Goal: Browse casually: Explore the website without a specific task or goal

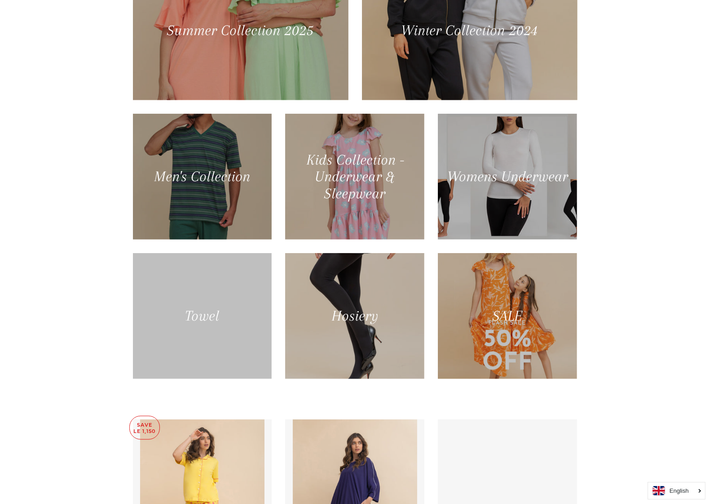
scroll to position [505, 0]
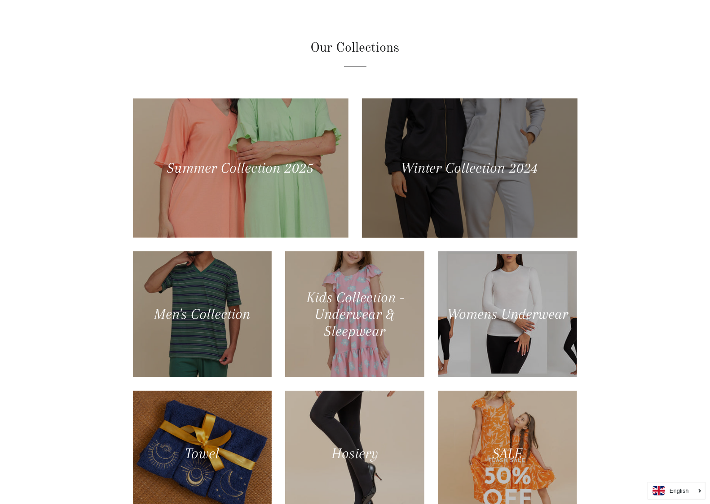
click at [446, 191] on div at bounding box center [469, 167] width 222 height 143
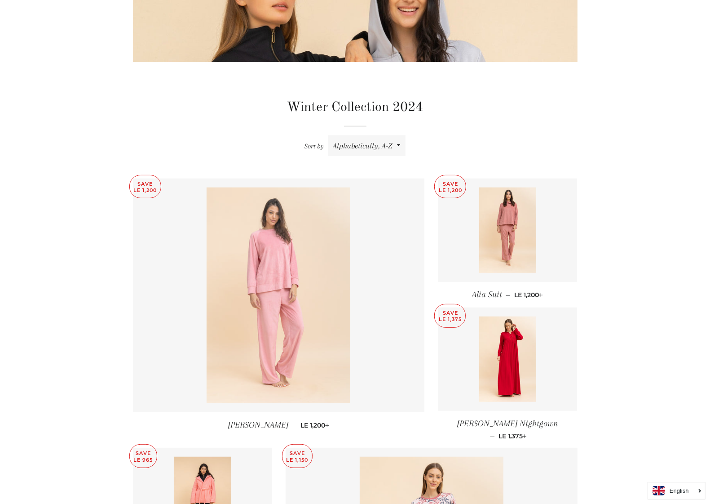
scroll to position [225, 0]
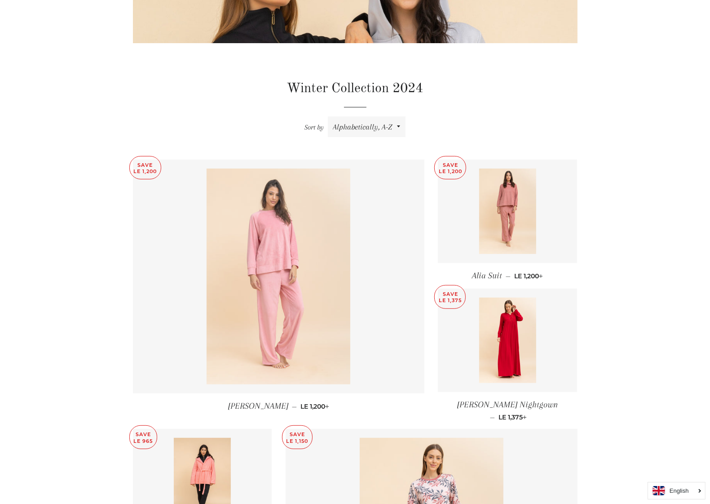
click at [278, 272] on img at bounding box center [279, 276] width 144 height 216
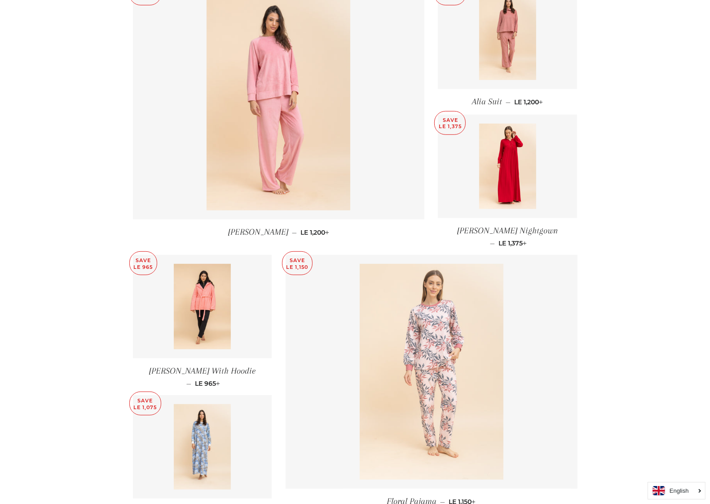
scroll to position [505, 0]
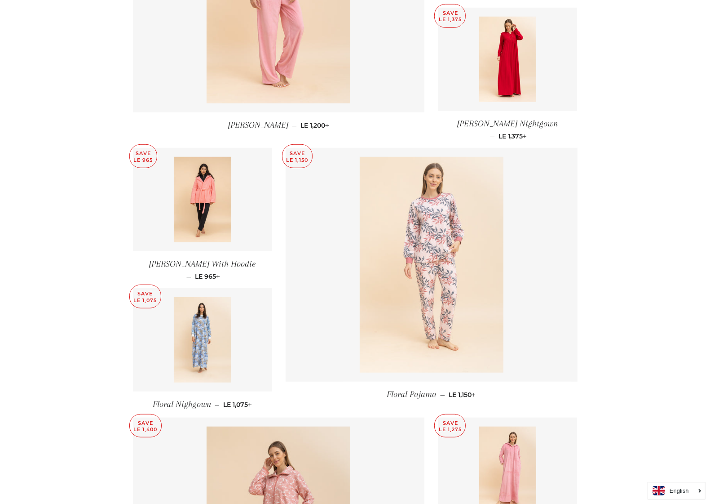
click at [440, 215] on img at bounding box center [432, 265] width 144 height 216
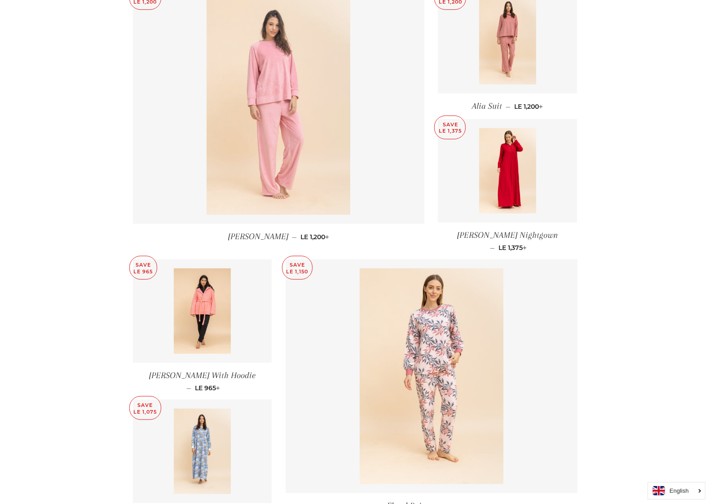
scroll to position [393, 0]
click at [272, 137] on img at bounding box center [279, 108] width 144 height 216
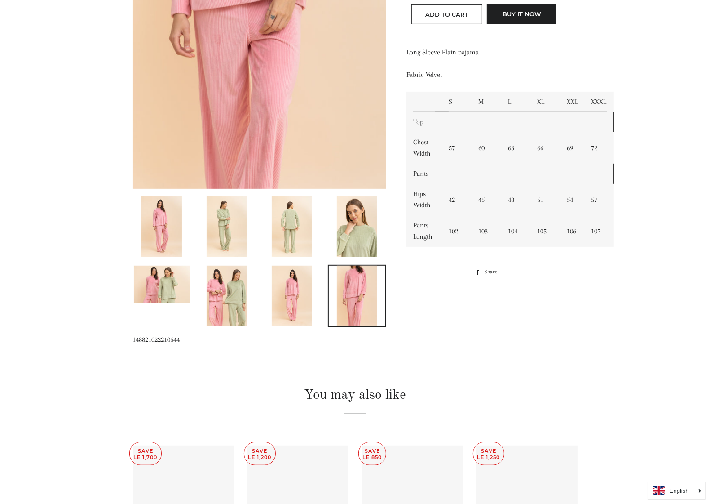
scroll to position [225, 0]
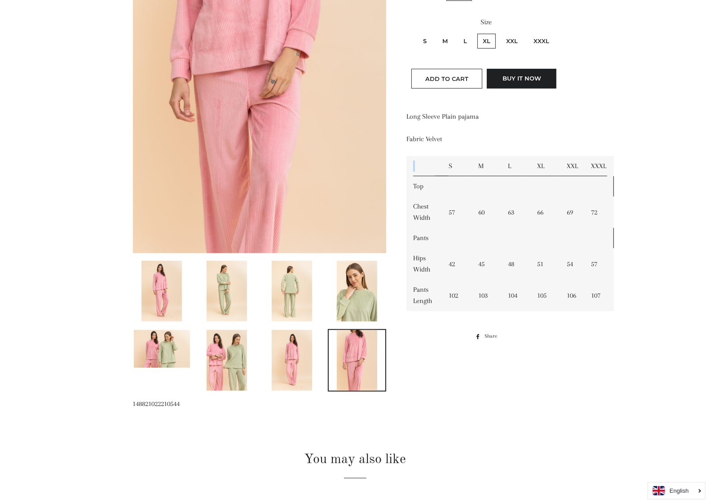
drag, startPoint x: 436, startPoint y: 169, endPoint x: 624, endPoint y: 219, distance: 194.7
click at [624, 219] on main at bounding box center [355, 316] width 710 height 960
click at [629, 219] on main at bounding box center [355, 316] width 710 height 960
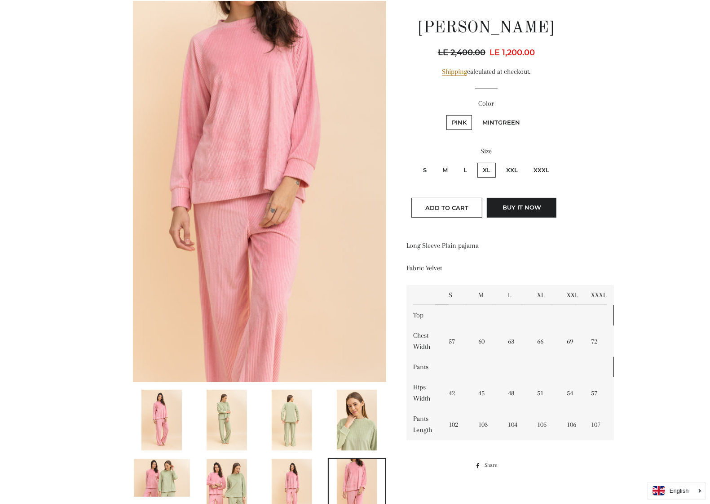
scroll to position [0, 0]
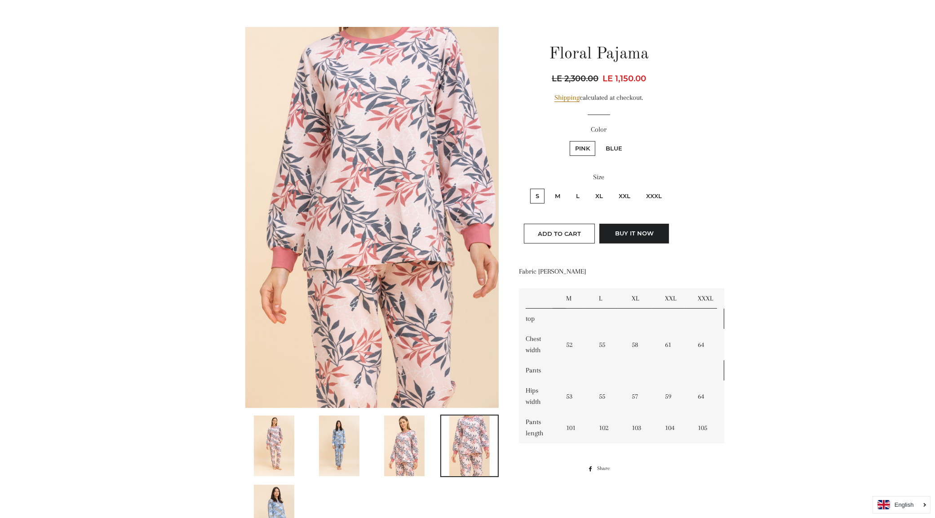
scroll to position [112, 0]
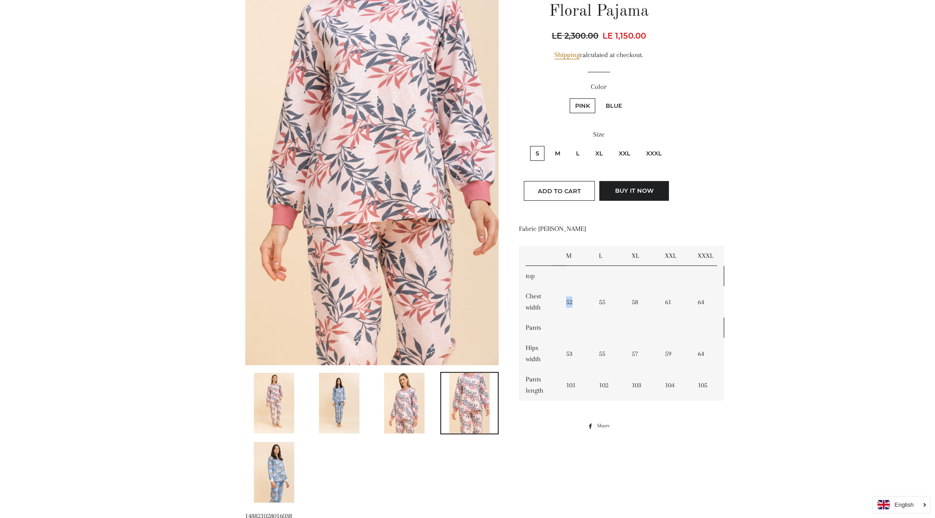
drag, startPoint x: 580, startPoint y: 303, endPoint x: 567, endPoint y: 303, distance: 13.0
click at [567, 303] on td "52" at bounding box center [575, 301] width 33 height 31
click at [874, 334] on main at bounding box center [467, 415] width 935 height 934
drag, startPoint x: 557, startPoint y: 256, endPoint x: 724, endPoint y: 244, distance: 167.1
click at [688, 244] on div "Floral Pajama Regular price LE 2,300.00 Sale price LE 1,150.00 Unit price / per…" at bounding box center [594, 208] width 191 height 449
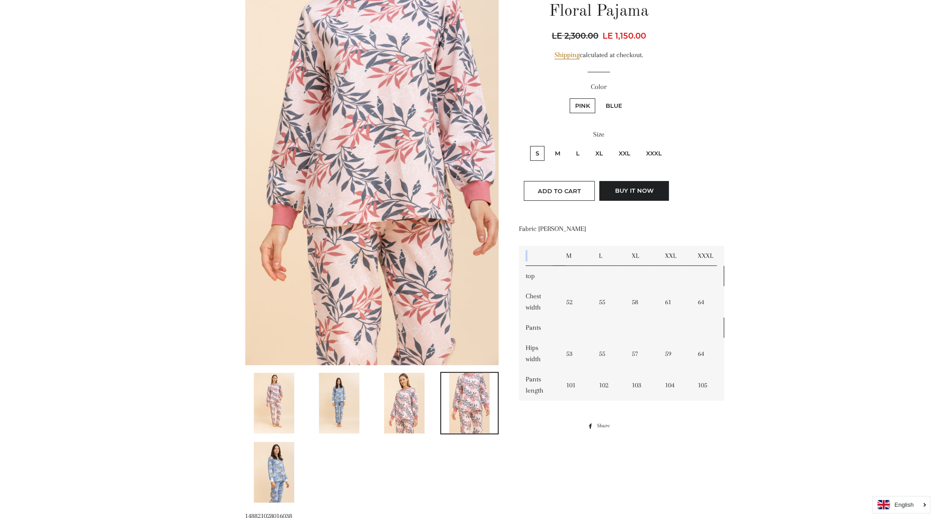
click at [726, 243] on main at bounding box center [467, 415] width 935 height 934
click at [796, 218] on main at bounding box center [467, 415] width 935 height 934
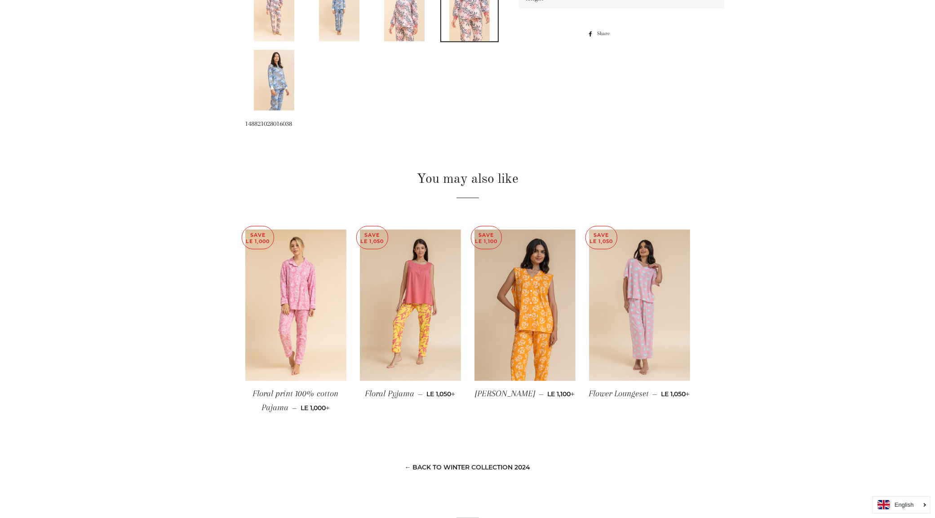
scroll to position [505, 0]
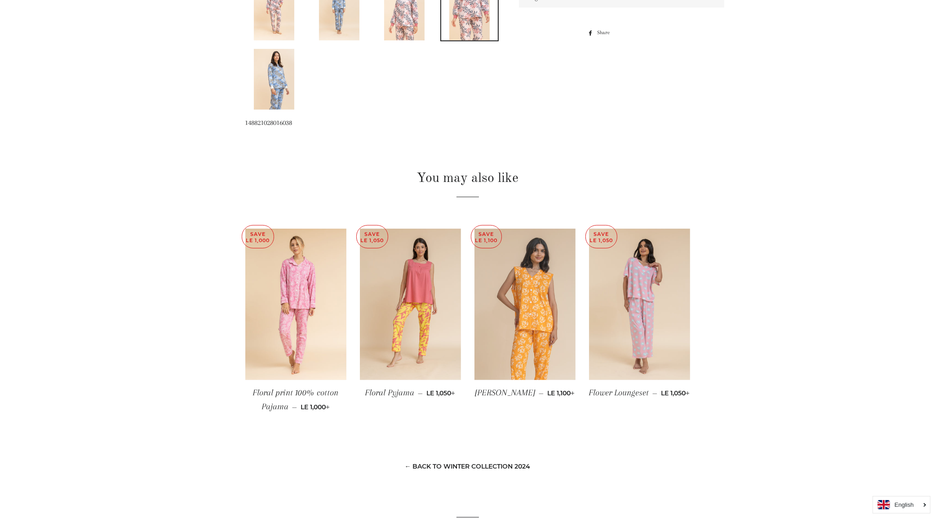
click at [535, 265] on img at bounding box center [524, 305] width 101 height 152
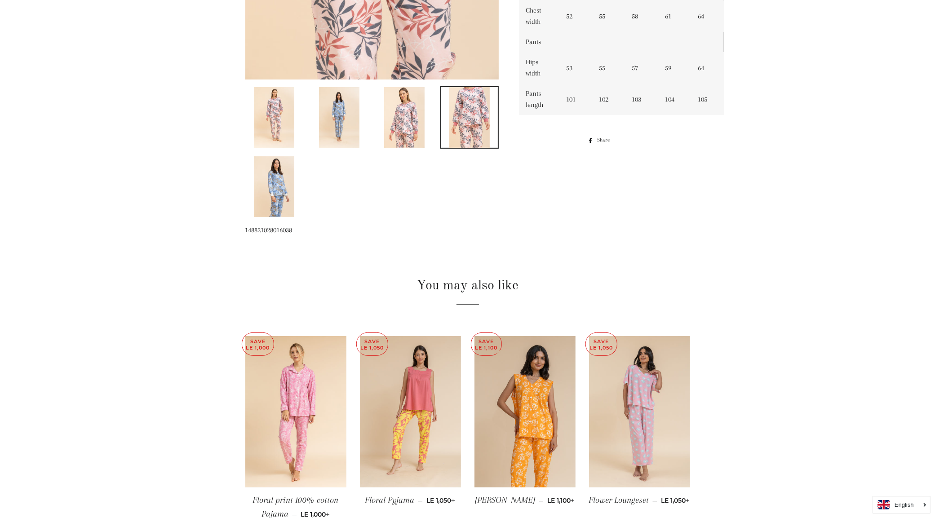
scroll to position [449, 0]
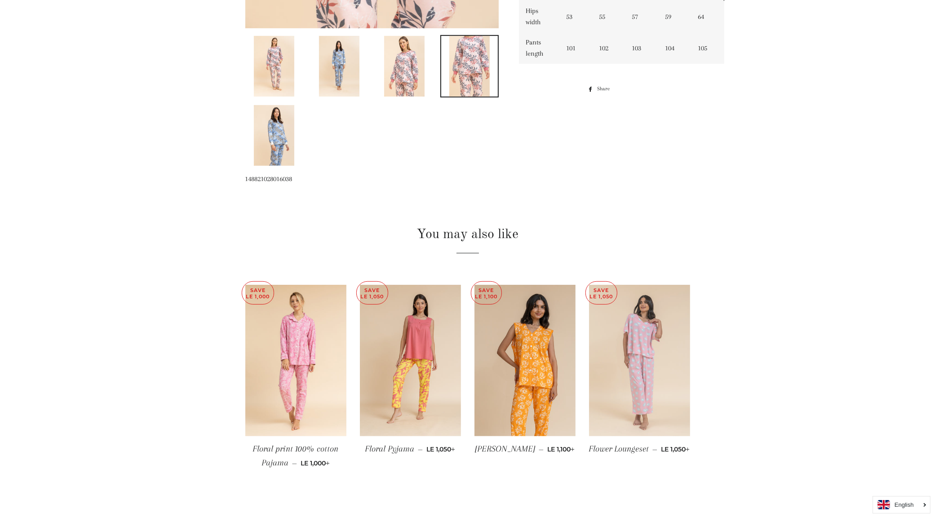
click at [628, 344] on img at bounding box center [639, 361] width 101 height 152
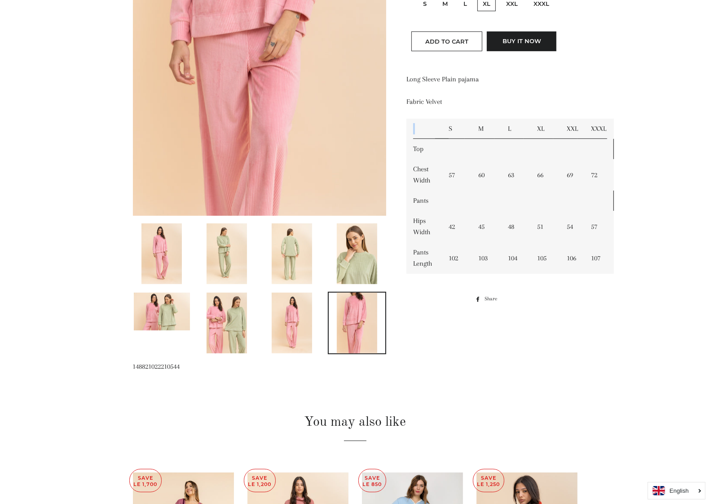
scroll to position [281, 0]
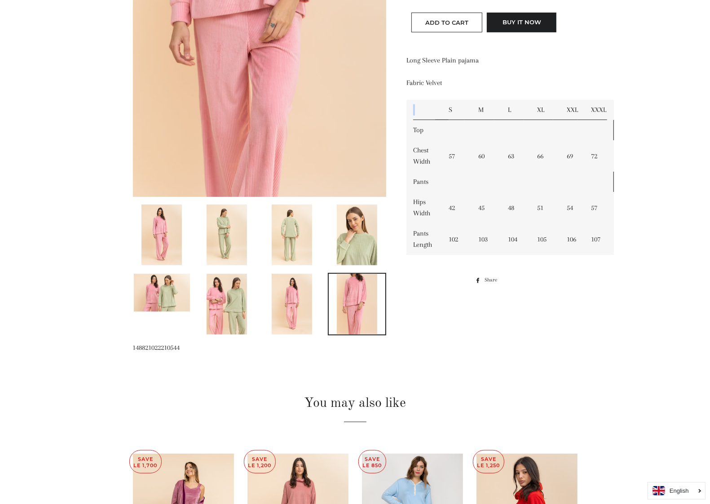
drag, startPoint x: 440, startPoint y: 168, endPoint x: 640, endPoint y: 236, distance: 211.2
click at [638, 241] on main at bounding box center [355, 260] width 710 height 960
click at [650, 219] on main at bounding box center [355, 260] width 710 height 960
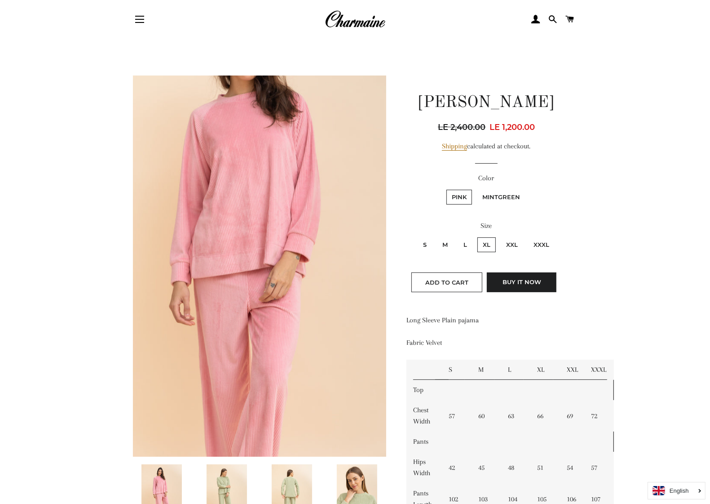
scroll to position [56, 0]
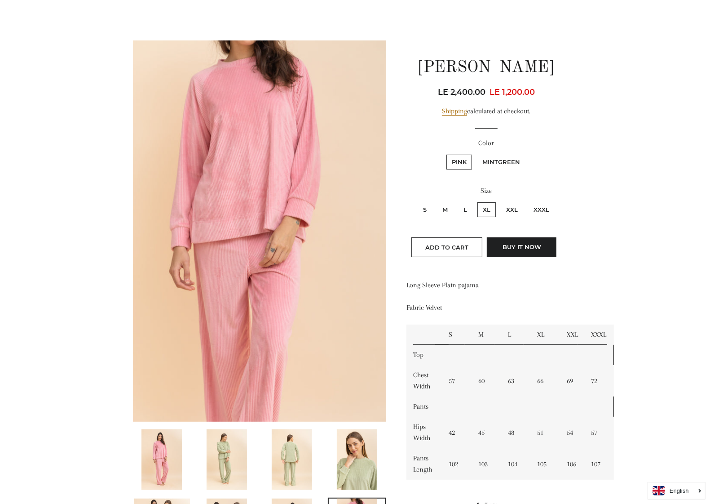
click at [486, 382] on td "60" at bounding box center [487, 380] width 30 height 31
click at [483, 392] on td "60" at bounding box center [487, 380] width 30 height 31
click at [486, 408] on td at bounding box center [528, 406] width 172 height 20
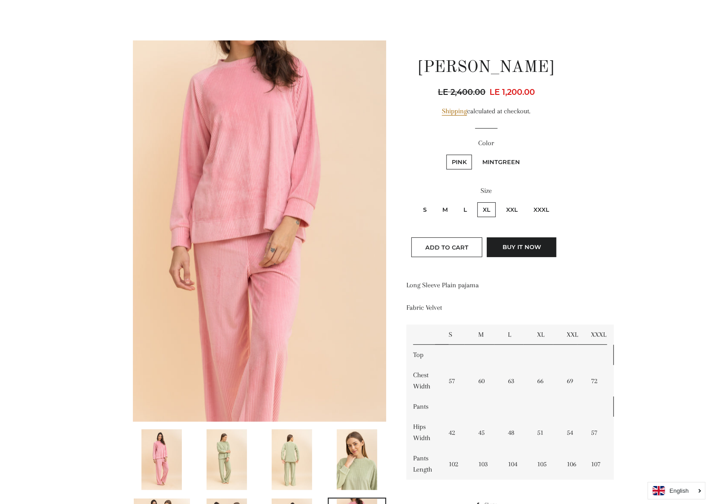
scroll to position [0, 0]
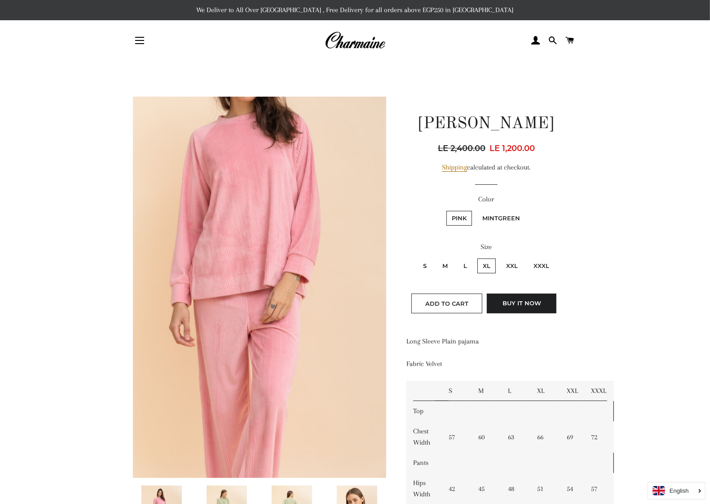
click at [380, 40] on img at bounding box center [355, 41] width 61 height 20
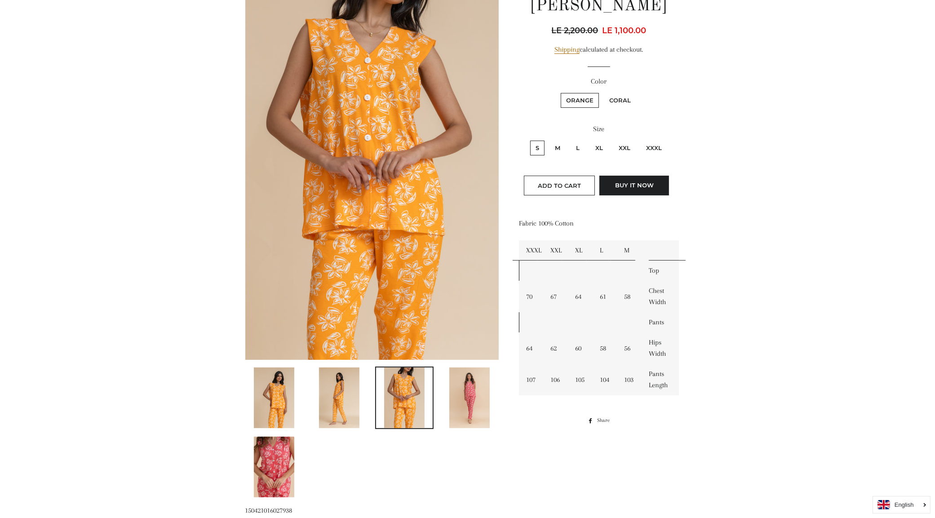
scroll to position [112, 0]
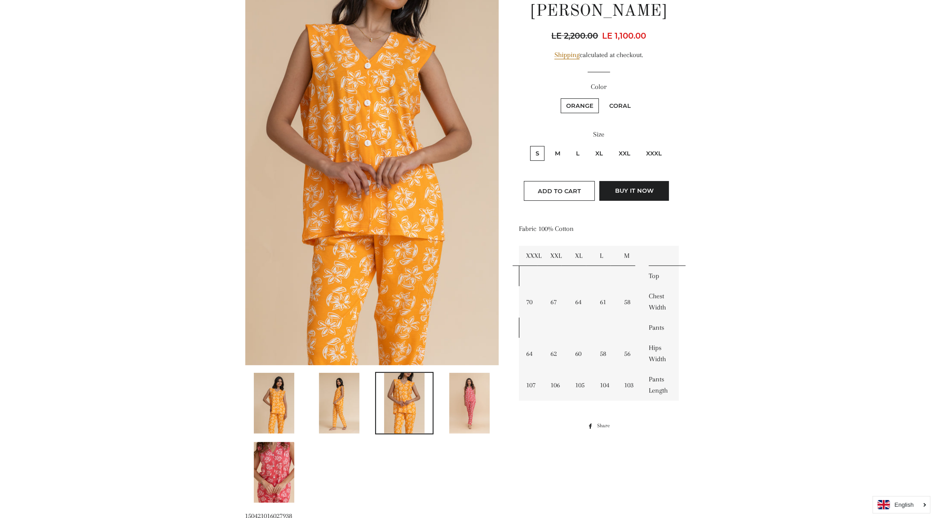
click at [481, 407] on img at bounding box center [469, 403] width 40 height 61
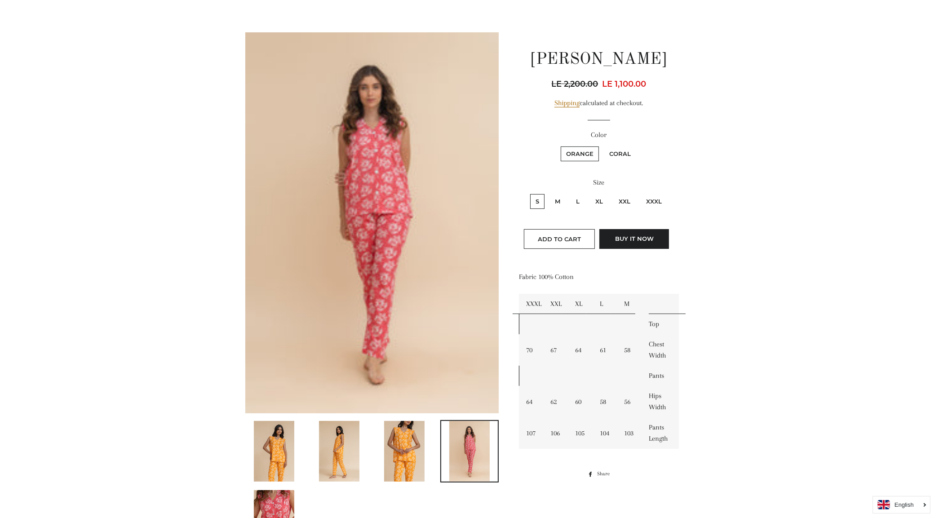
scroll to position [0, 0]
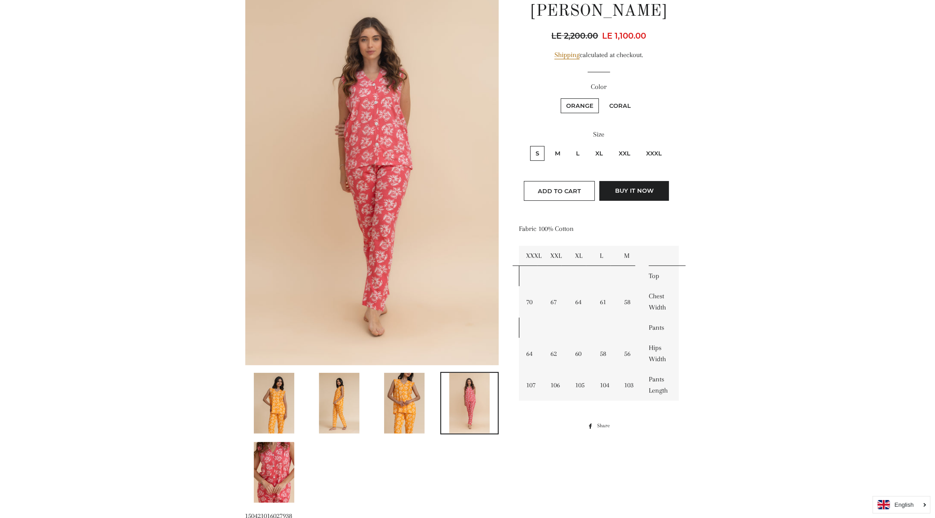
click at [268, 400] on img at bounding box center [274, 403] width 40 height 61
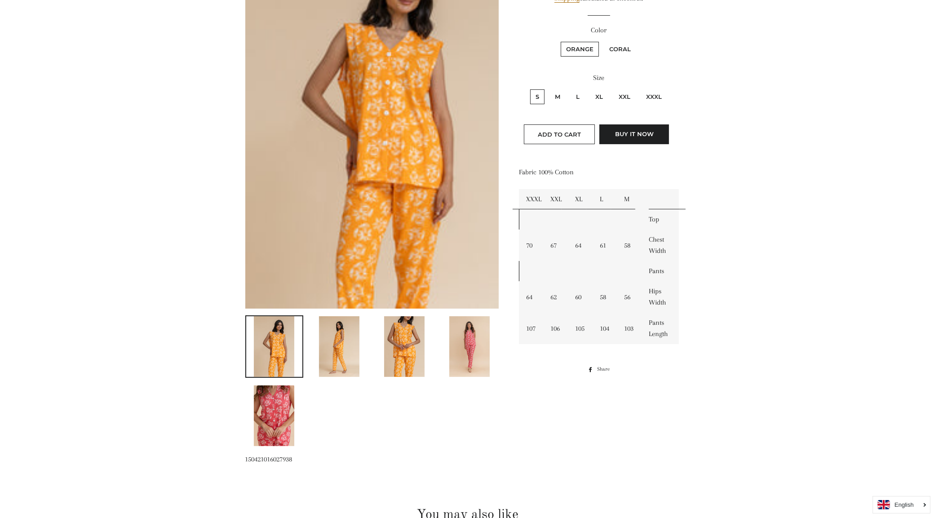
scroll to position [156, 0]
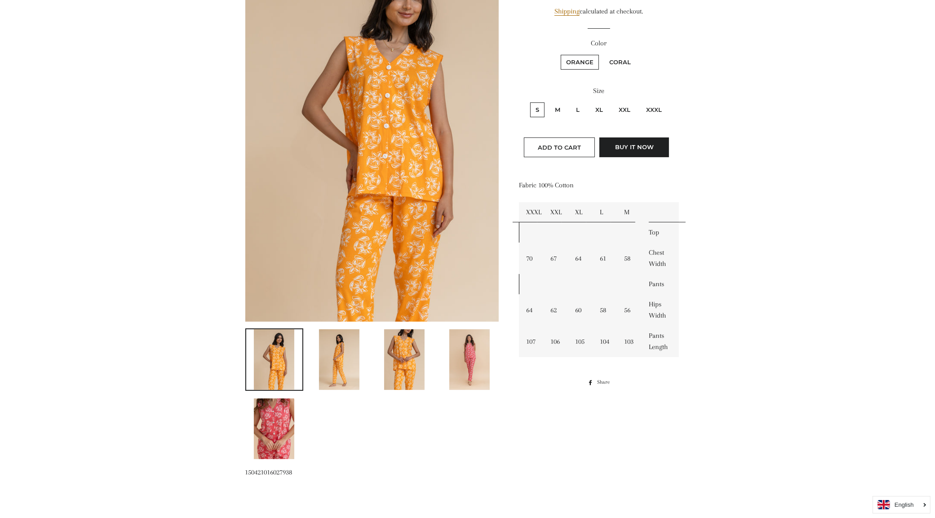
click at [279, 426] on img at bounding box center [274, 428] width 40 height 61
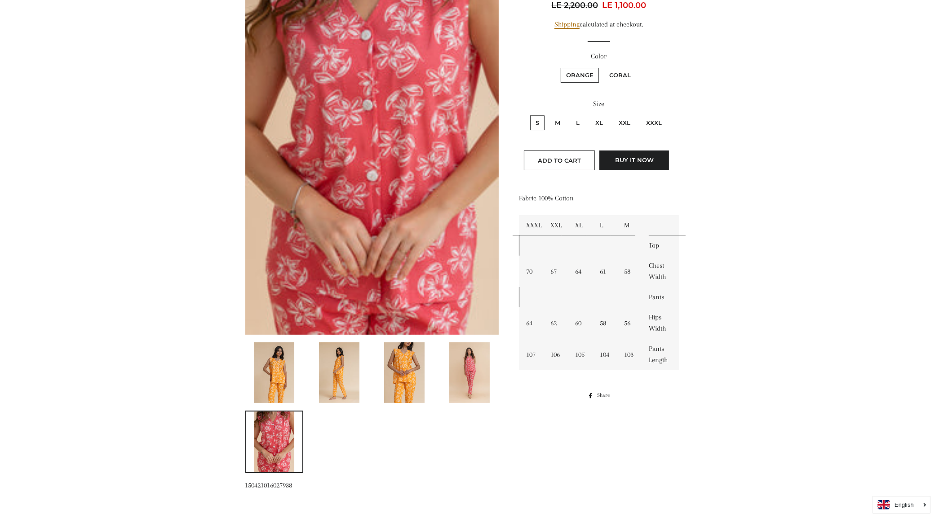
scroll to position [0, 0]
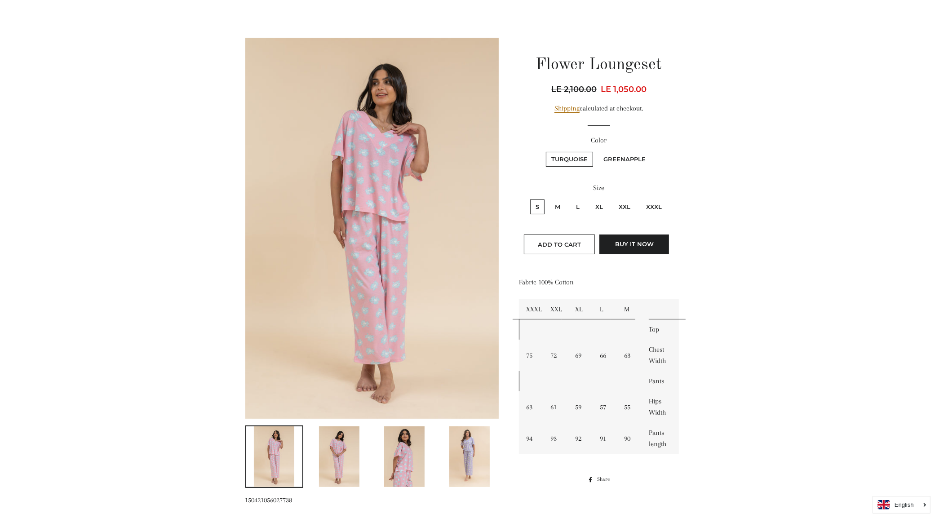
scroll to position [112, 0]
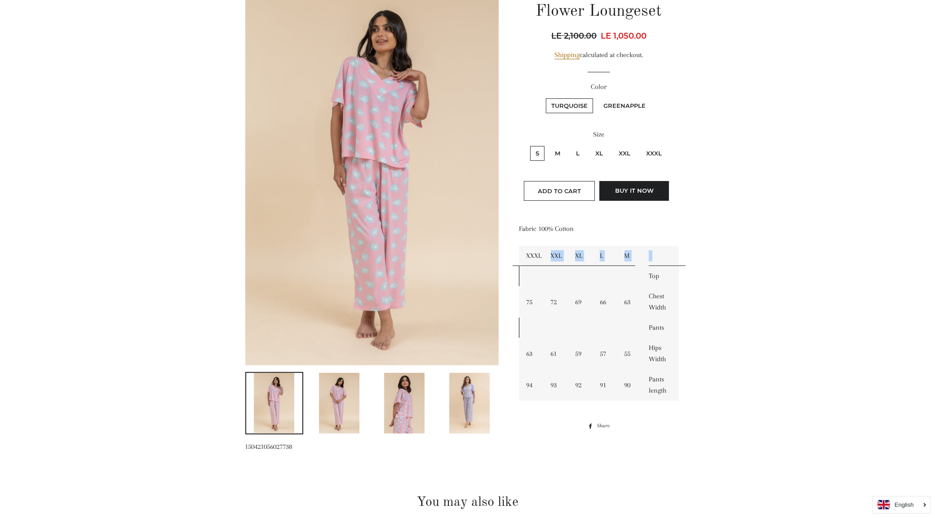
drag, startPoint x: 519, startPoint y: 257, endPoint x: 712, endPoint y: 317, distance: 202.2
click at [710, 317] on main at bounding box center [467, 360] width 935 height 824
click at [729, 304] on main at bounding box center [467, 360] width 935 height 824
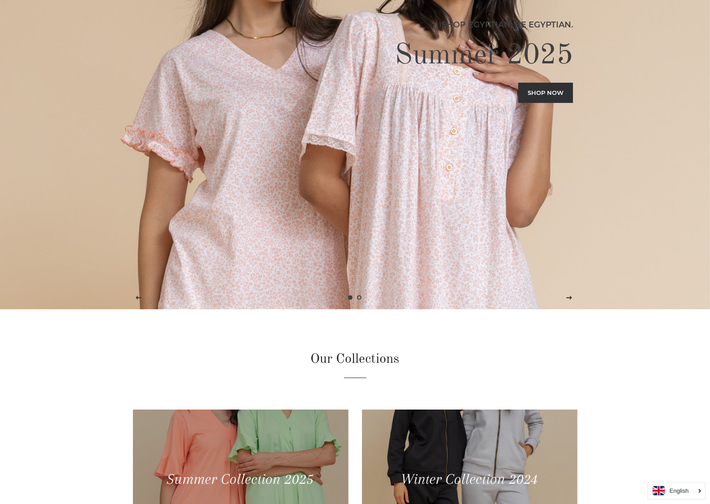
scroll to position [112, 0]
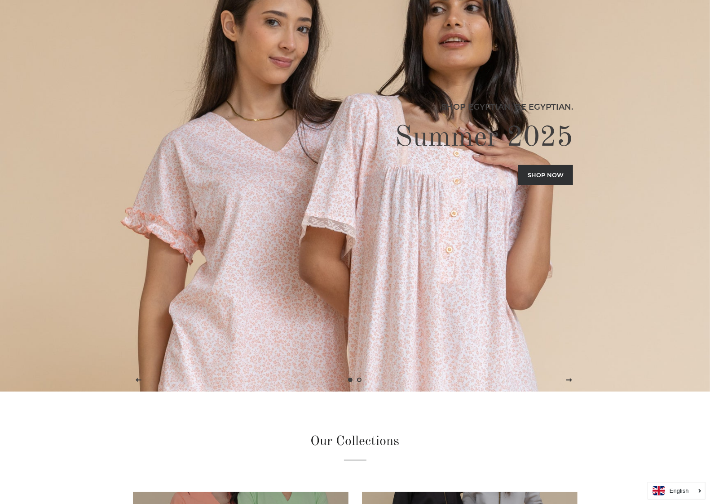
click at [536, 174] on link "Shop now" at bounding box center [545, 175] width 55 height 20
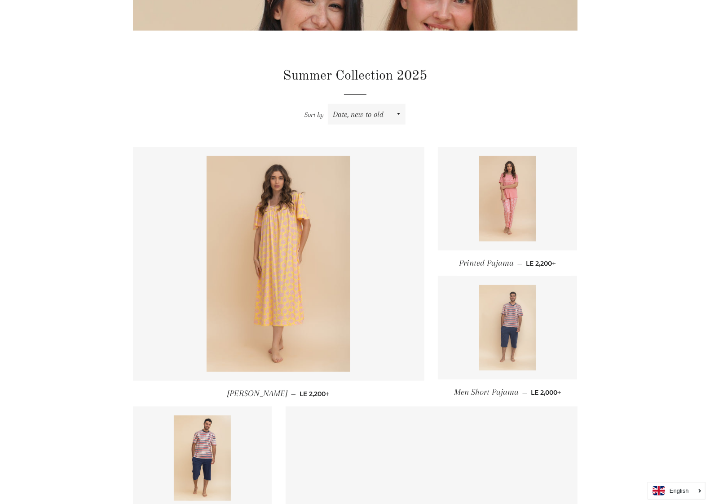
scroll to position [337, 0]
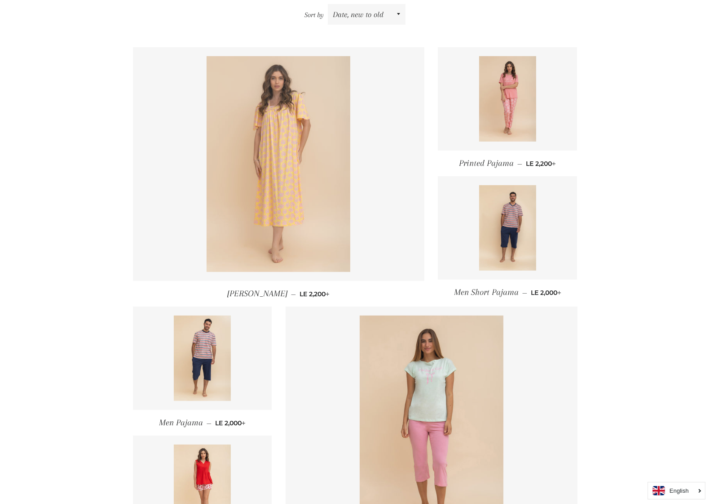
click at [300, 222] on img at bounding box center [279, 164] width 144 height 216
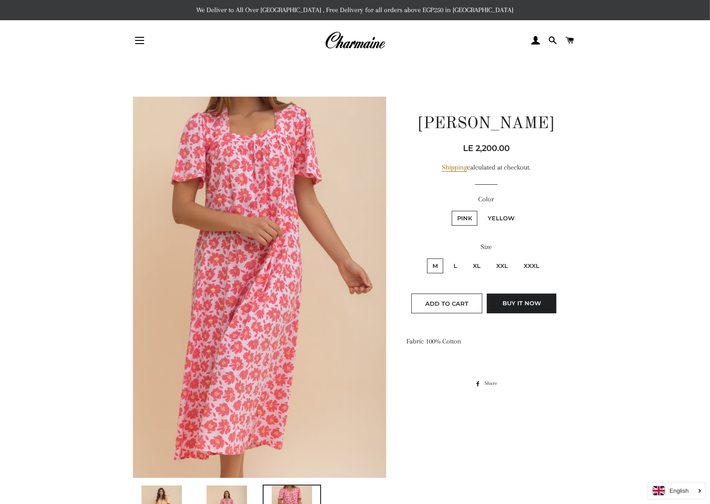
click at [373, 47] on img at bounding box center [355, 41] width 61 height 20
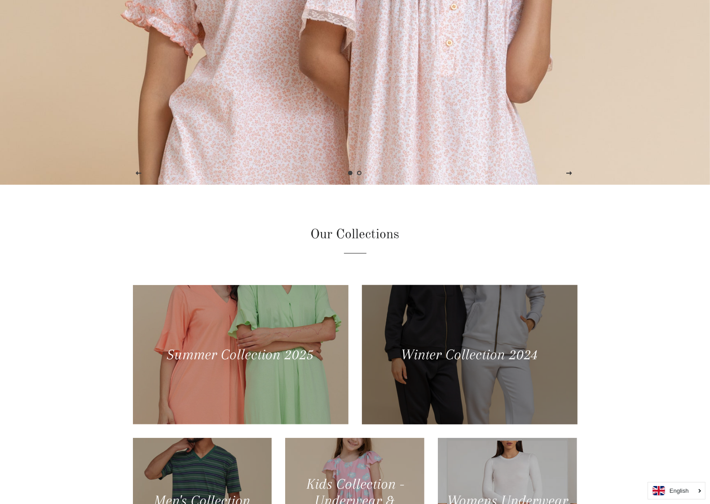
scroll to position [449, 0]
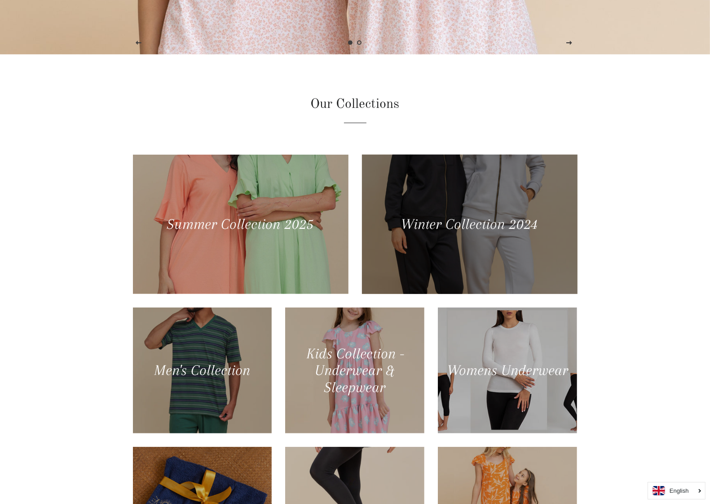
click at [461, 236] on div at bounding box center [469, 223] width 222 height 143
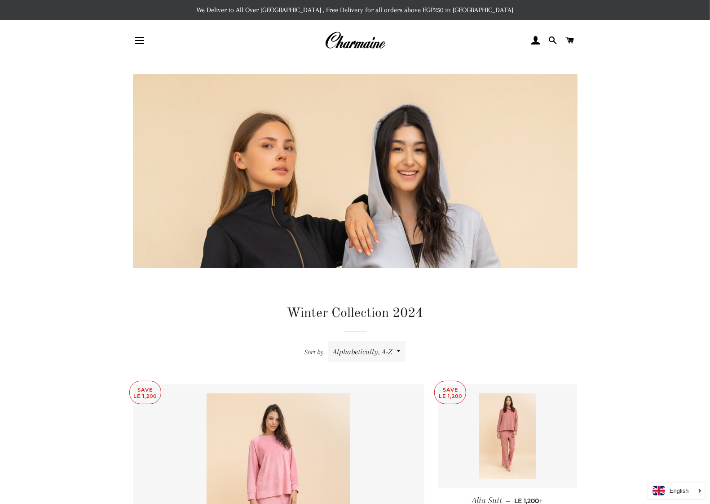
scroll to position [168, 0]
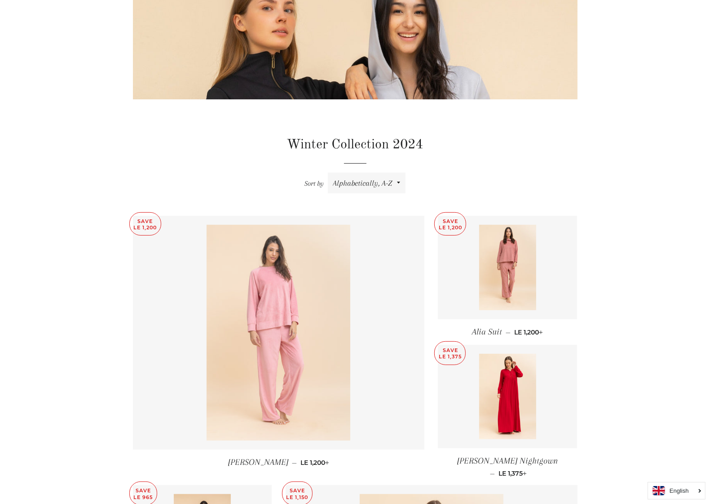
click at [273, 300] on img at bounding box center [279, 333] width 144 height 216
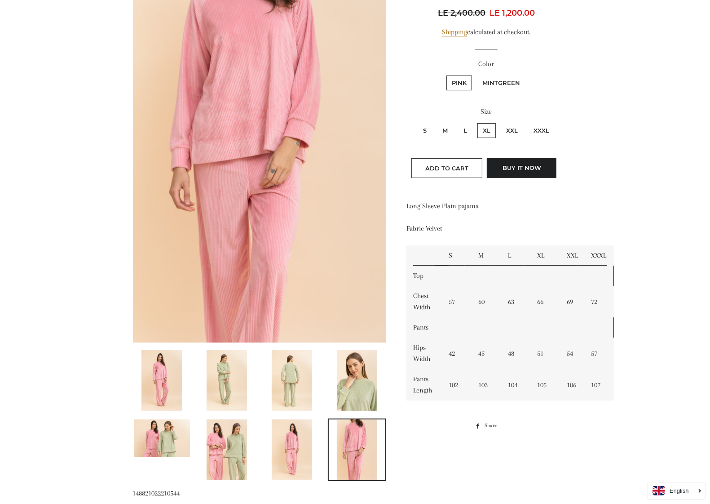
scroll to position [168, 0]
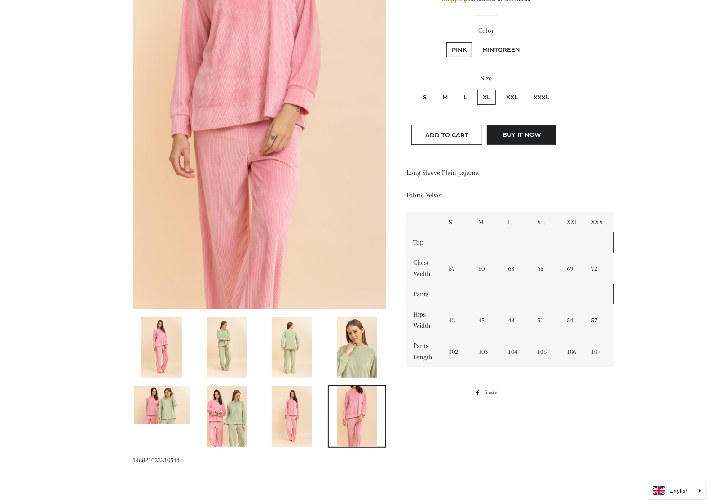
click at [456, 246] on td at bounding box center [528, 242] width 172 height 20
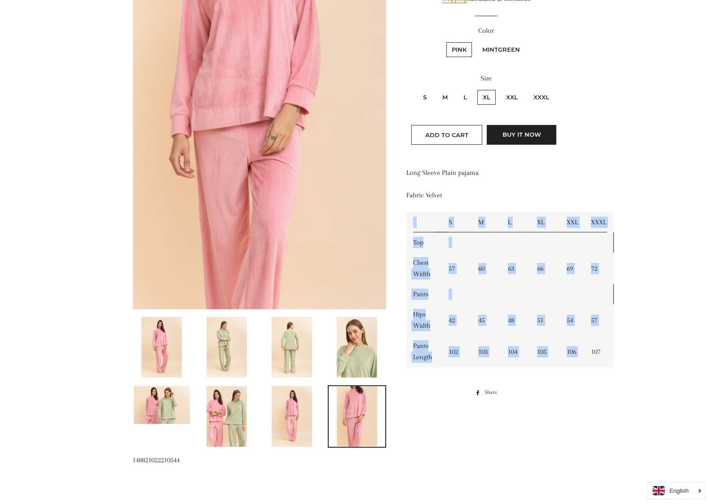
drag, startPoint x: 407, startPoint y: 232, endPoint x: 653, endPoint y: 338, distance: 267.2
click at [589, 360] on tbody "S M L XL XXL XXXL Top Chest Width 57 60 63 66 69 72 Pants Hips Width 42 45 48 5…" at bounding box center [511, 289] width 208 height 155
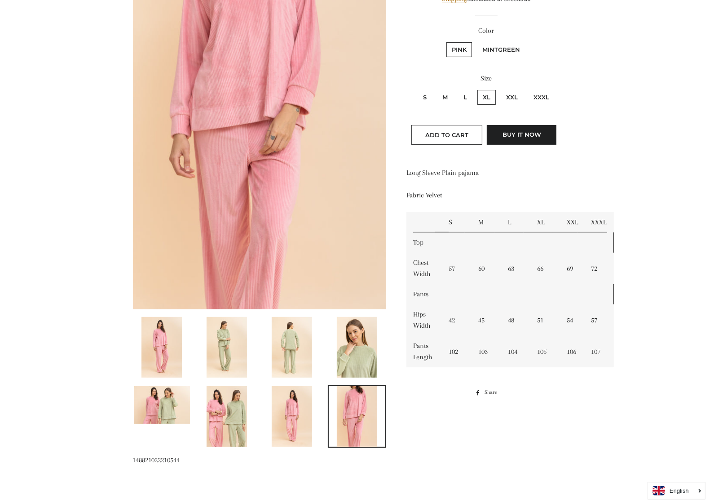
click at [656, 337] on main at bounding box center [355, 372] width 710 height 960
